Goal: Find specific page/section: Find specific page/section

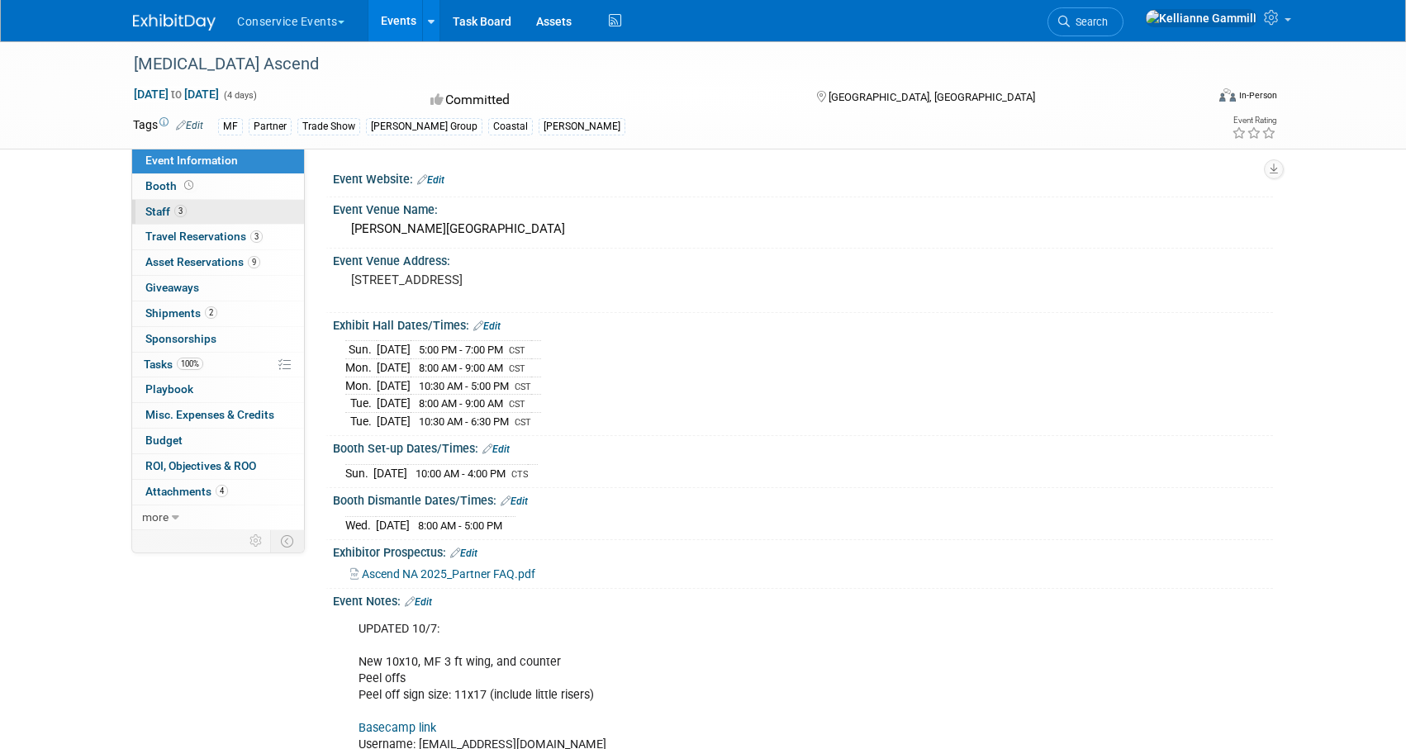
click at [250, 208] on link "3 Staff 3" at bounding box center [218, 212] width 172 height 25
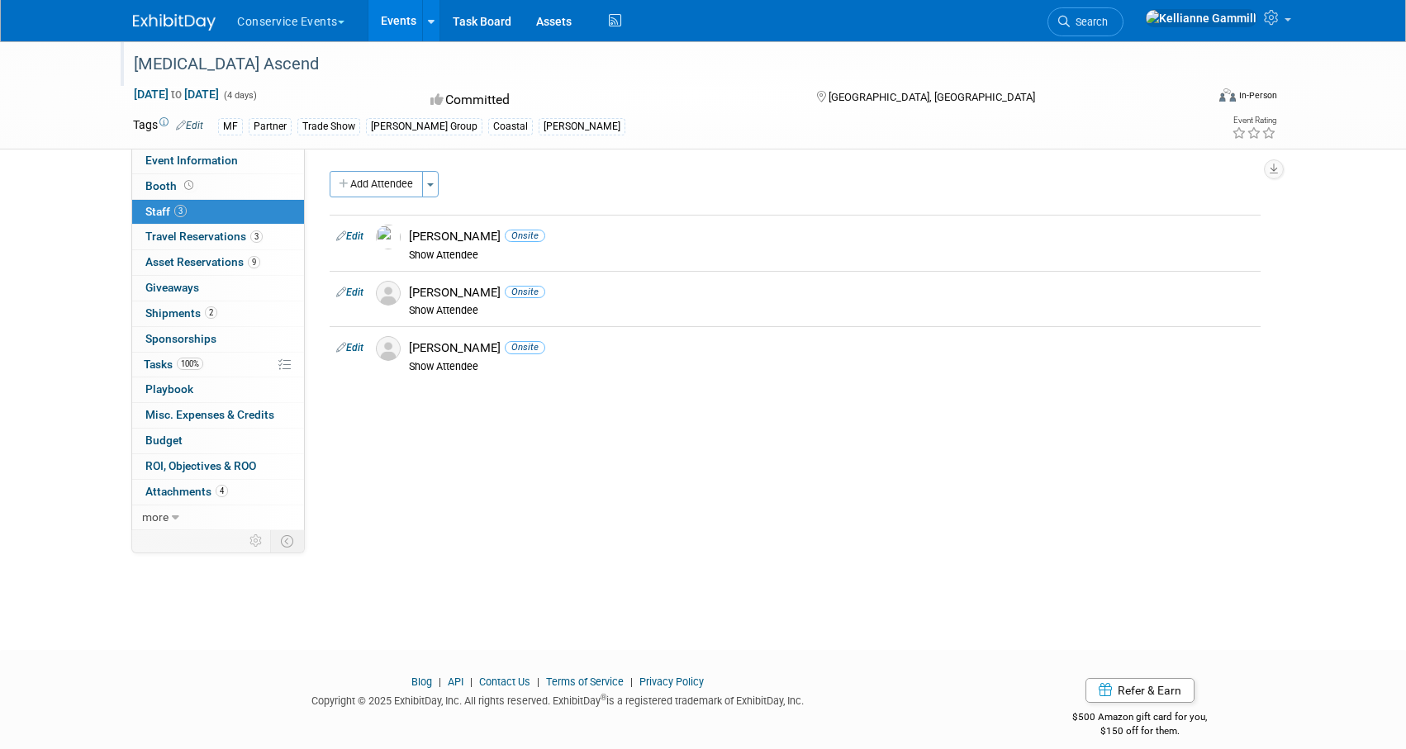
click at [200, 59] on div "[MEDICAL_DATA] Ascend" at bounding box center [654, 65] width 1052 height 30
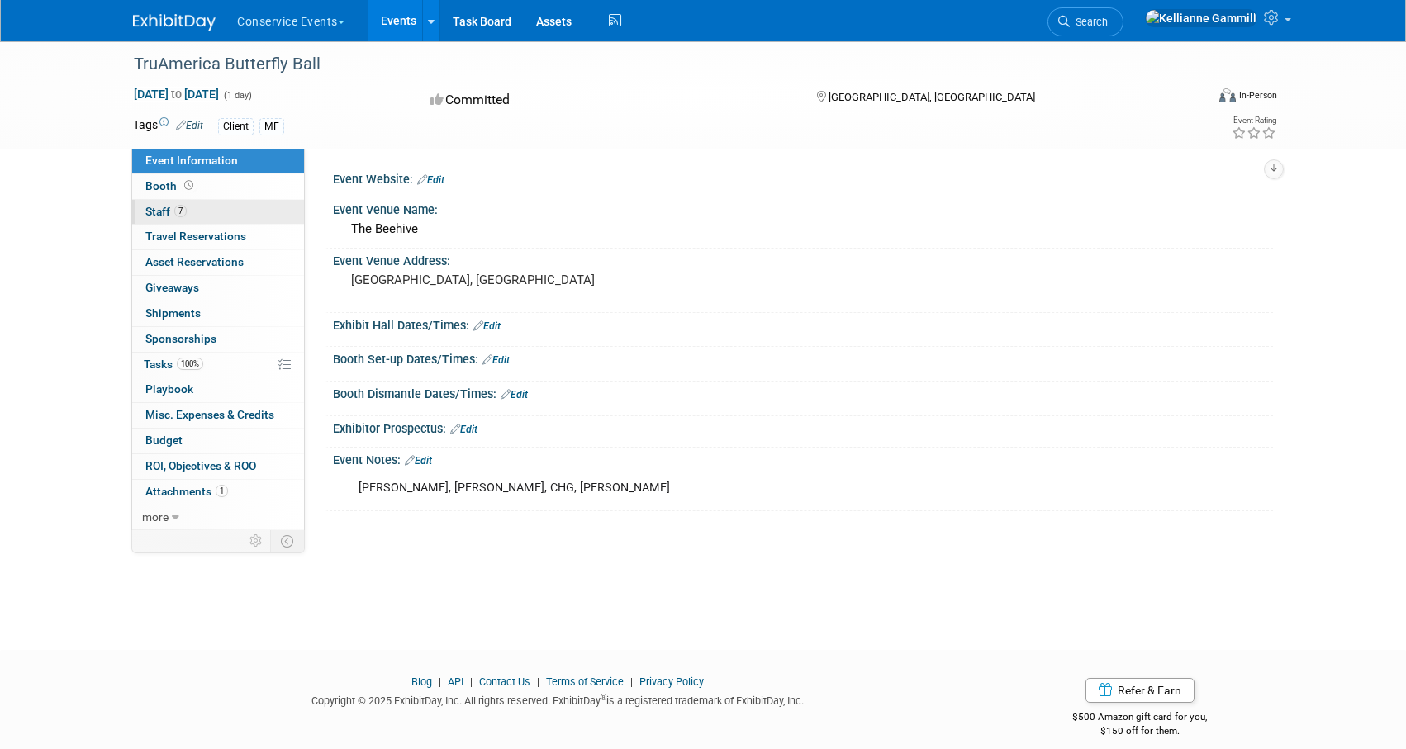
click at [198, 206] on link "7 Staff 7" at bounding box center [218, 212] width 172 height 25
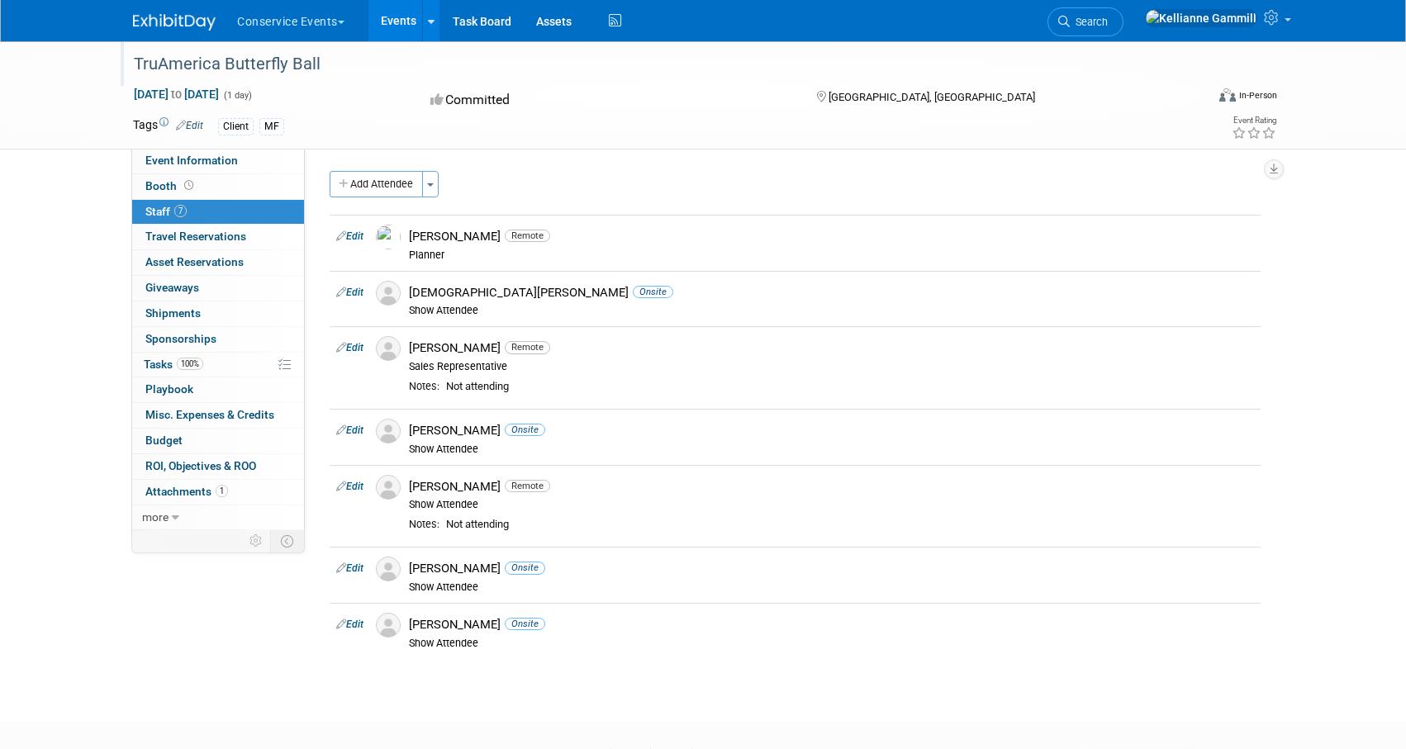
click at [316, 61] on div "TruAmerica Butterfly Ball" at bounding box center [654, 65] width 1052 height 30
